Goal: Task Accomplishment & Management: Manage account settings

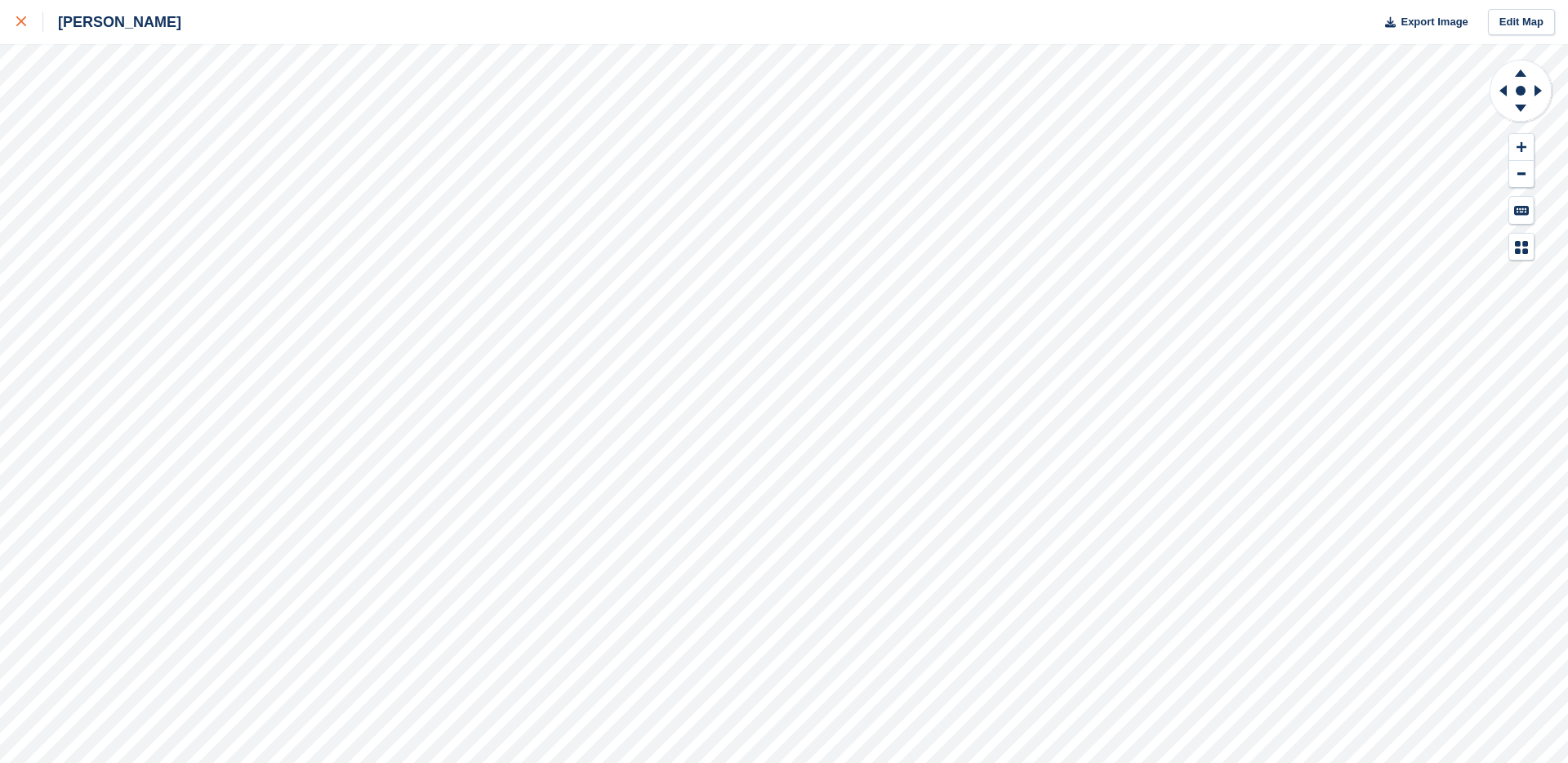
click at [17, 25] on icon at bounding box center [21, 21] width 9 height 9
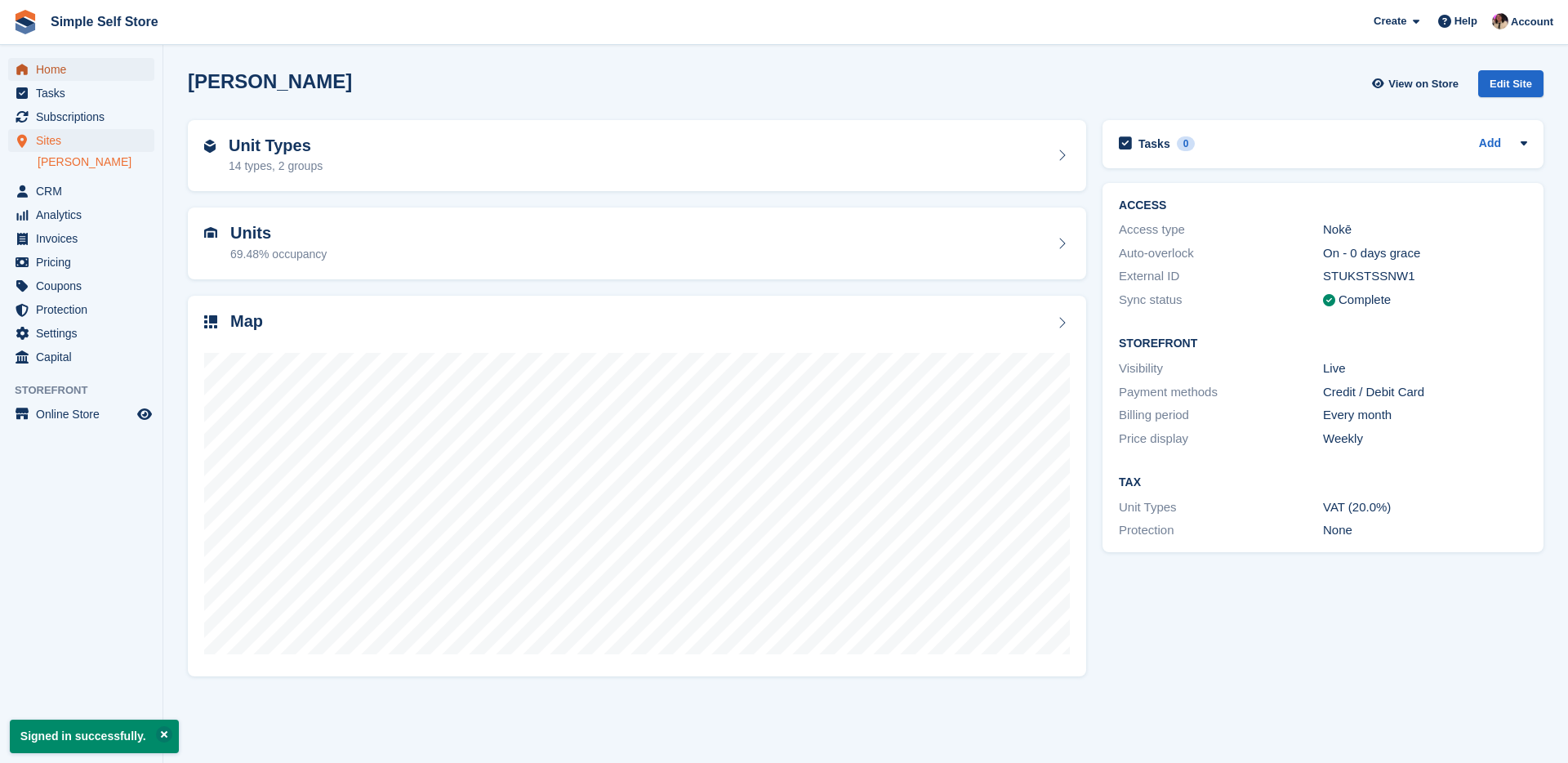
click at [80, 71] on span "Home" at bounding box center [85, 69] width 98 height 23
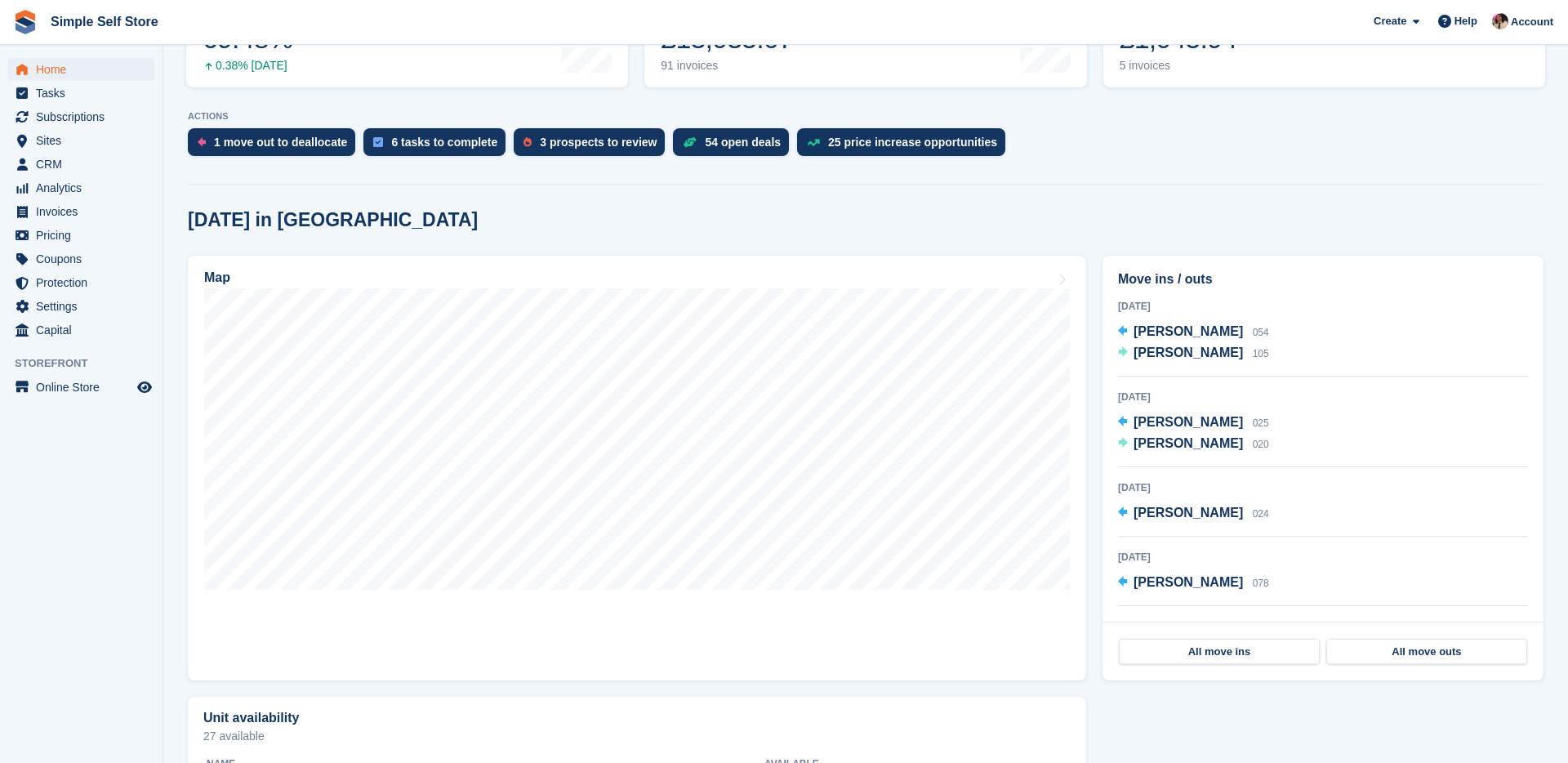
scroll to position [285, 0]
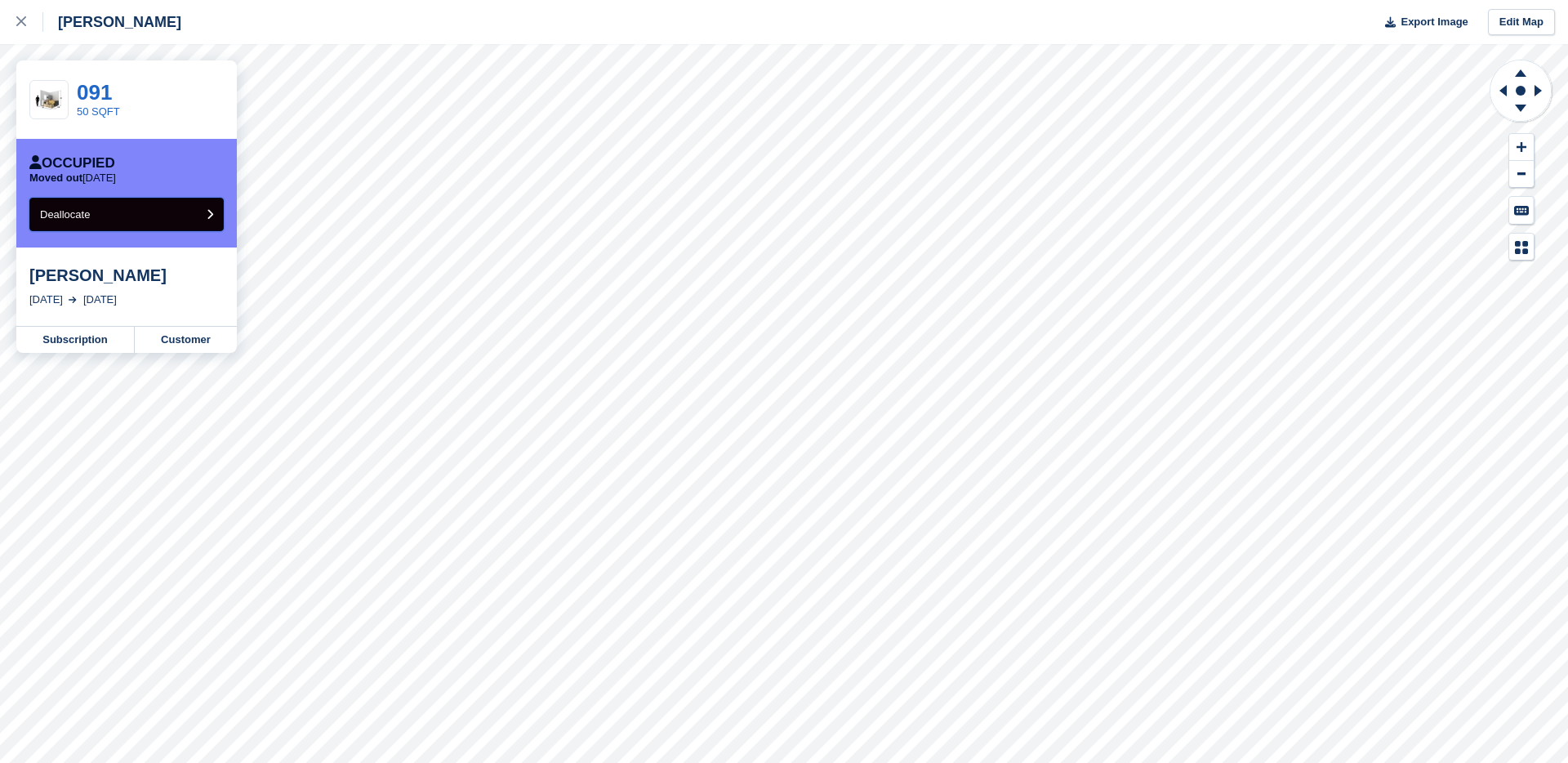
click at [165, 222] on button "Deallocate" at bounding box center [126, 214] width 194 height 33
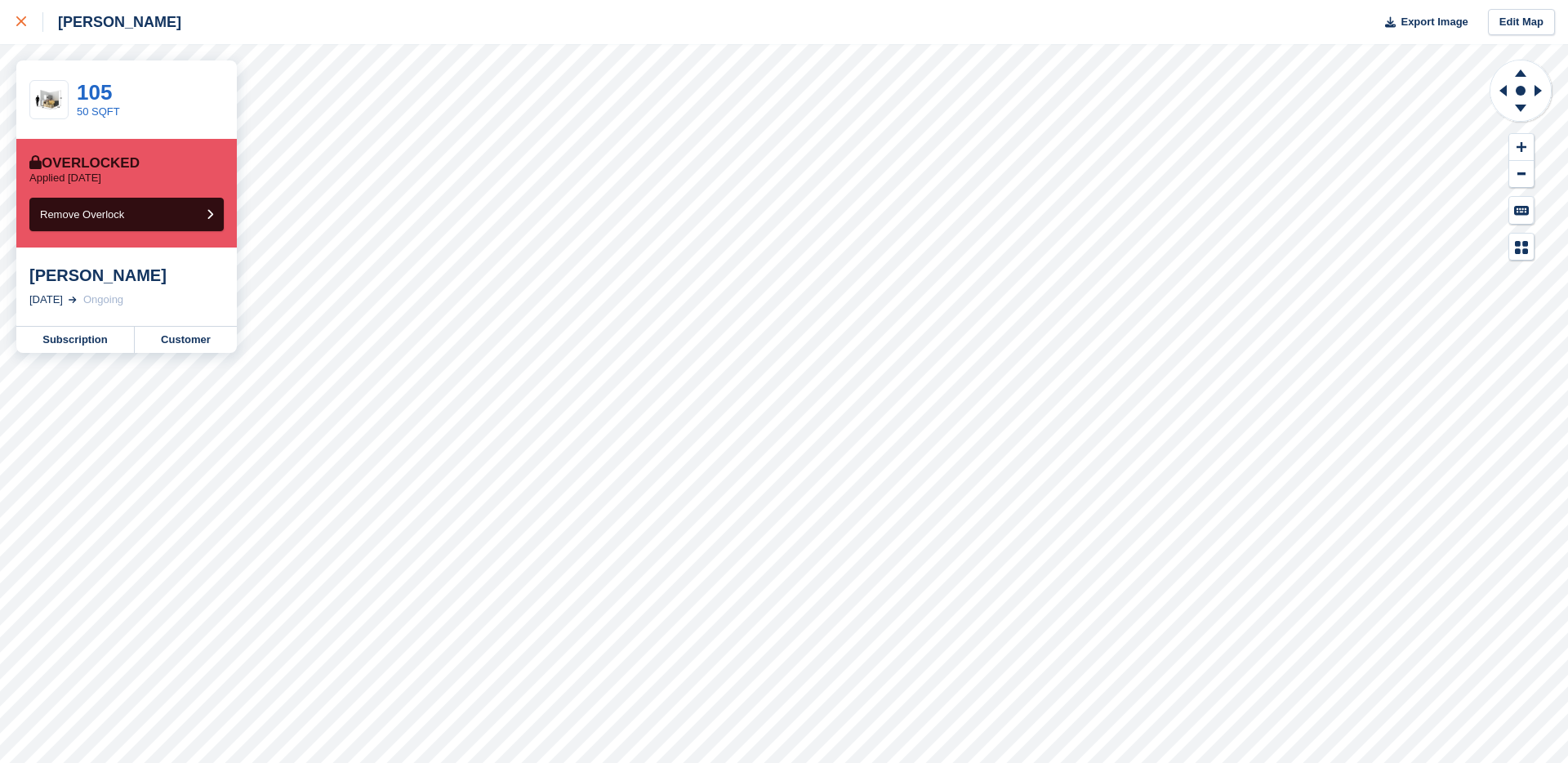
click at [19, 27] on div at bounding box center [30, 21] width 27 height 20
click at [95, 350] on link "Subscription" at bounding box center [75, 340] width 118 height 27
click at [5, 13] on link at bounding box center [21, 22] width 44 height 44
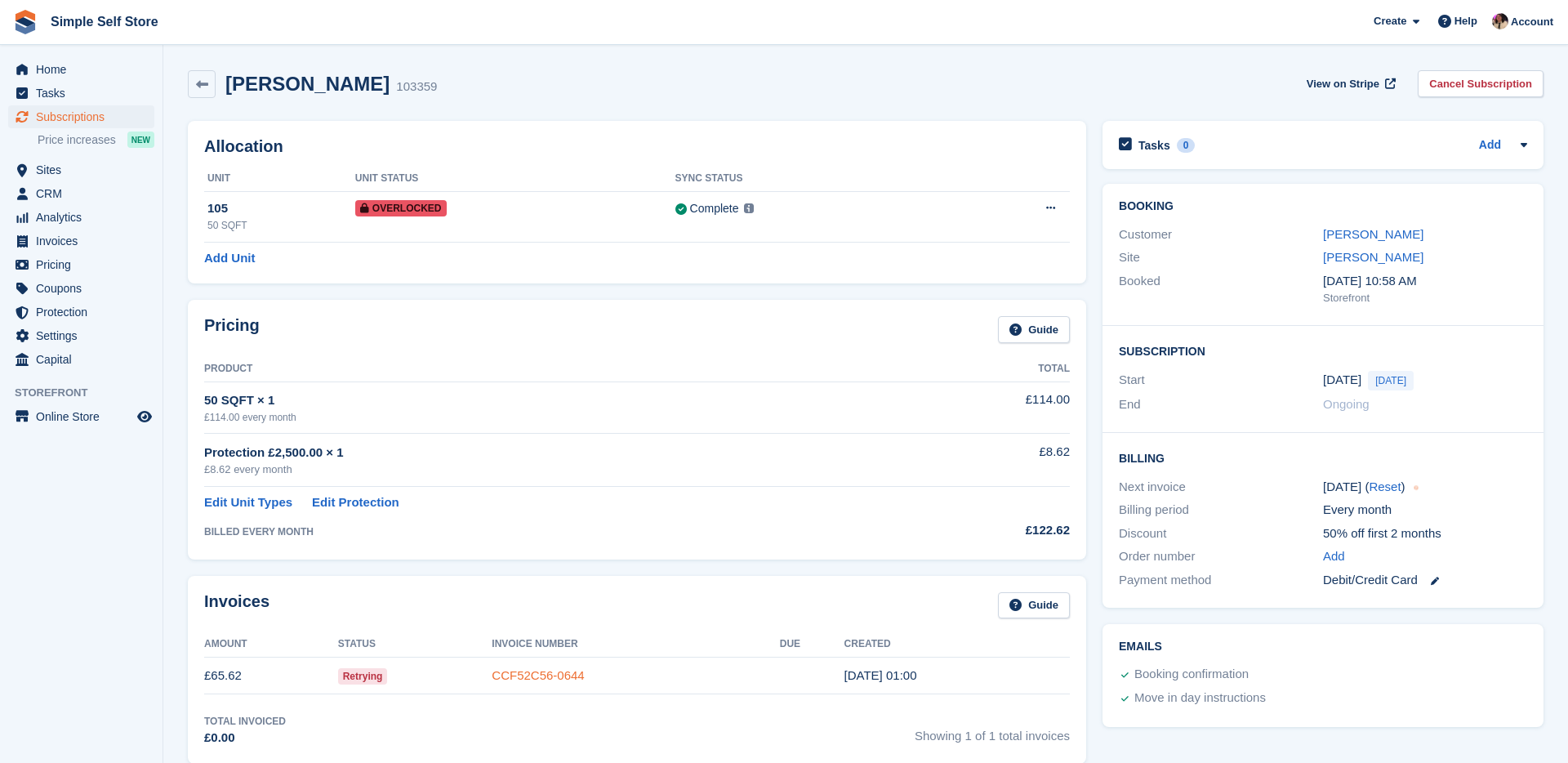
click at [555, 674] on link "CCF52C56-0644" at bounding box center [538, 675] width 92 height 14
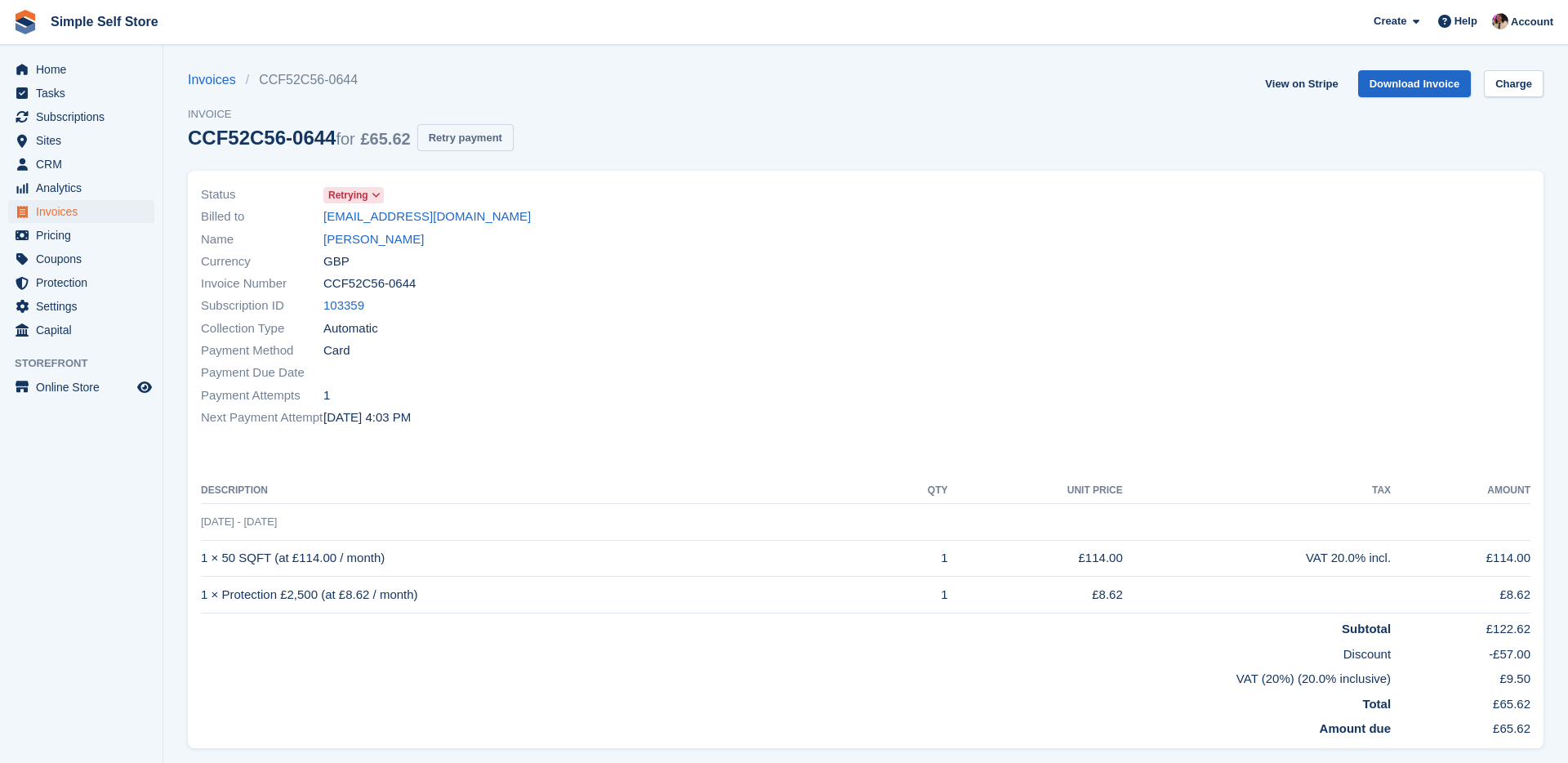
click at [471, 145] on button "Retry payment" at bounding box center [465, 138] width 97 height 27
click at [59, 77] on span "Home" at bounding box center [85, 69] width 98 height 23
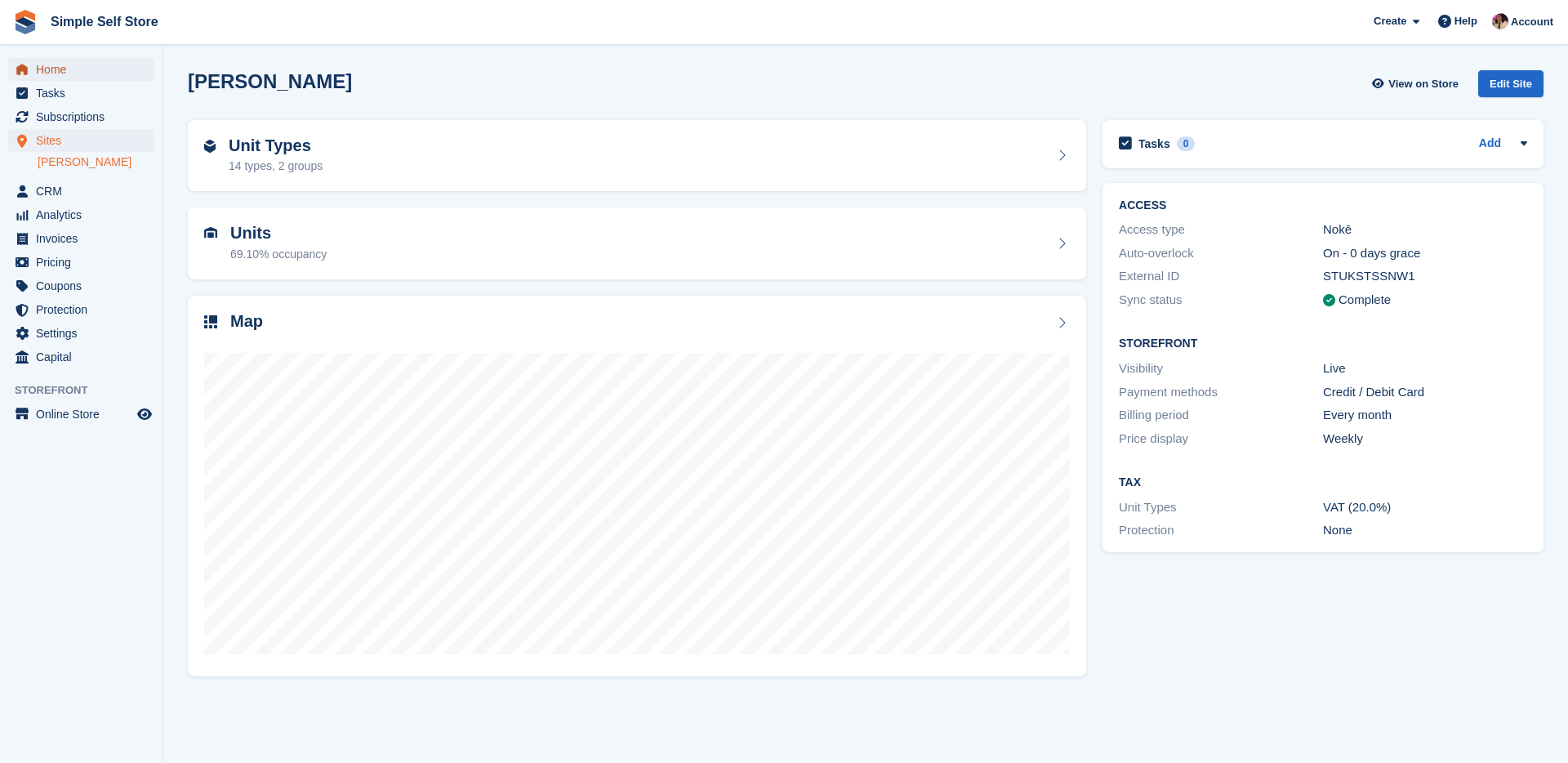
click at [46, 66] on span "Home" at bounding box center [85, 69] width 98 height 23
